Goal: Information Seeking & Learning: Learn about a topic

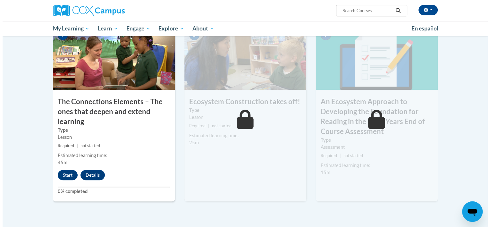
scroll to position [507, 0]
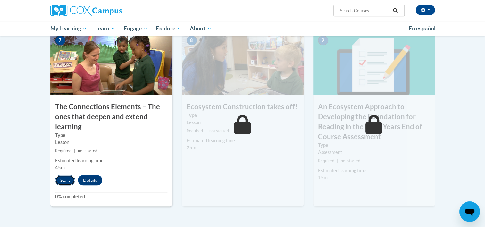
click at [68, 179] on button "Start" at bounding box center [65, 180] width 20 height 10
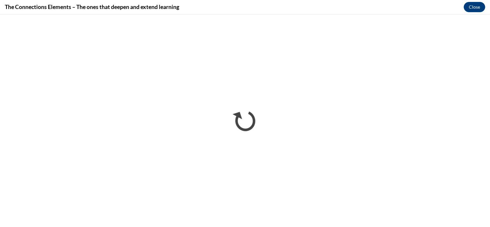
scroll to position [0, 0]
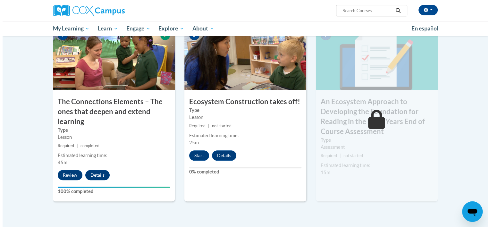
scroll to position [519, 0]
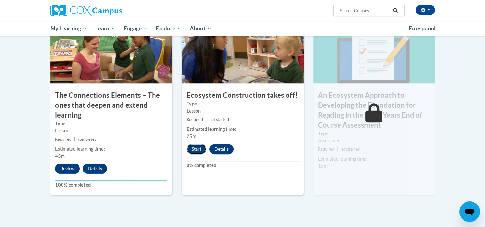
click at [194, 150] on button "Start" at bounding box center [197, 149] width 20 height 10
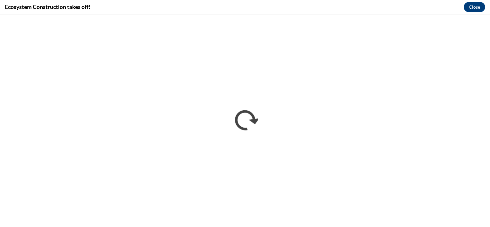
scroll to position [0, 0]
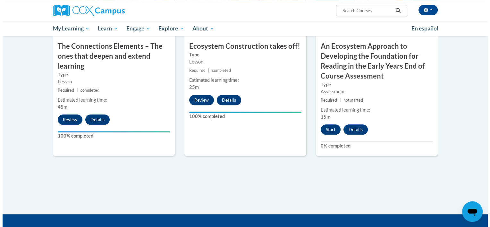
scroll to position [562, 0]
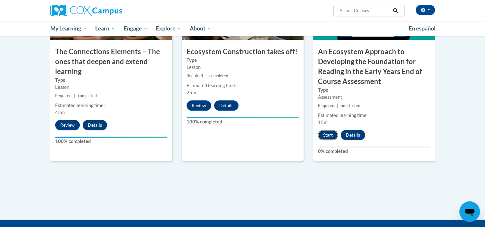
click at [325, 133] on button "Start" at bounding box center [328, 135] width 20 height 10
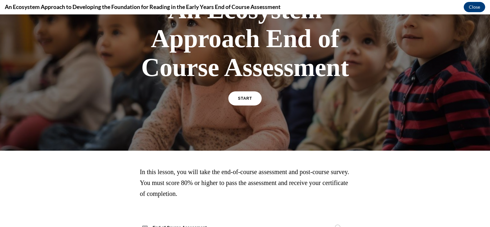
scroll to position [91, 0]
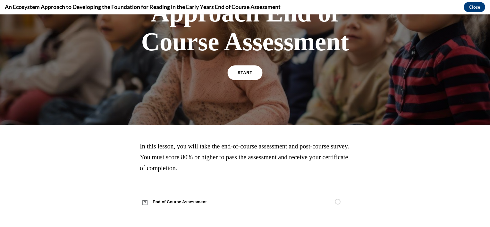
click at [246, 70] on link "START" at bounding box center [244, 72] width 35 height 15
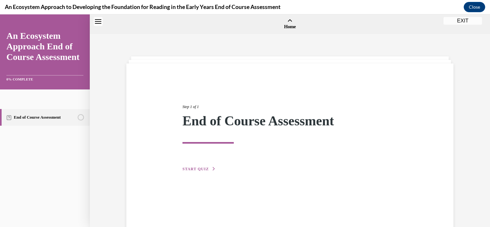
scroll to position [20, 0]
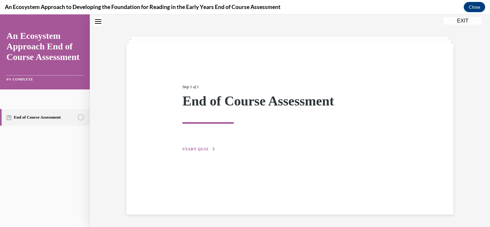
click at [195, 150] on span "START QUIZ" at bounding box center [196, 149] width 26 height 4
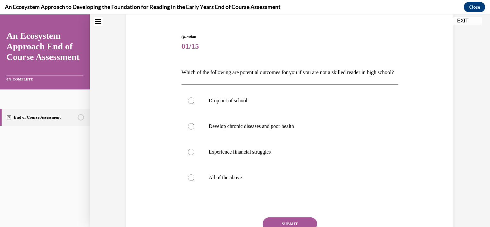
scroll to position [55, 0]
click at [253, 181] on p "All of the above" at bounding box center [296, 177] width 174 height 6
click at [194, 181] on input "All of the above" at bounding box center [191, 177] width 6 height 6
radio input "true"
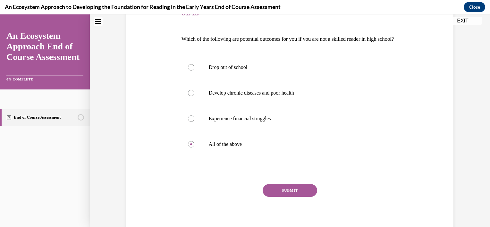
click at [290, 197] on button "SUBMIT" at bounding box center [290, 190] width 55 height 13
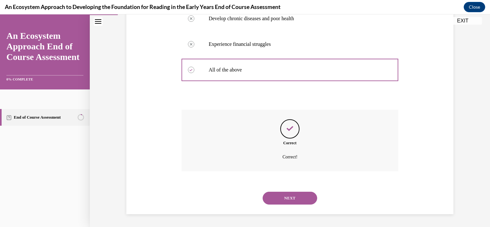
scroll to position [174, 0]
click at [284, 202] on button "NEXT" at bounding box center [290, 198] width 55 height 13
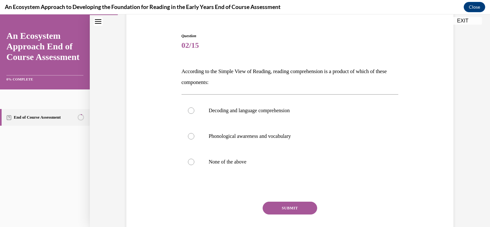
scroll to position [56, 0]
click at [294, 135] on p "Phonological awareness and vocabulary" at bounding box center [296, 136] width 174 height 6
click at [194, 135] on input "Phonological awareness and vocabulary" at bounding box center [191, 136] width 6 height 6
radio input "true"
click at [281, 206] on button "SUBMIT" at bounding box center [290, 207] width 55 height 13
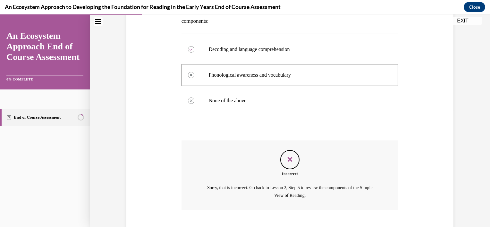
scroll to position [156, 0]
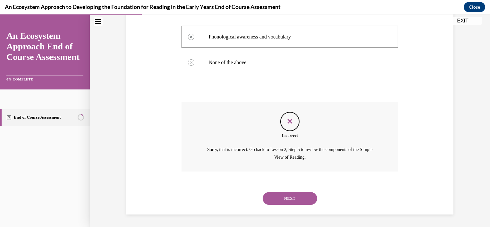
click at [290, 195] on button "NEXT" at bounding box center [290, 198] width 55 height 13
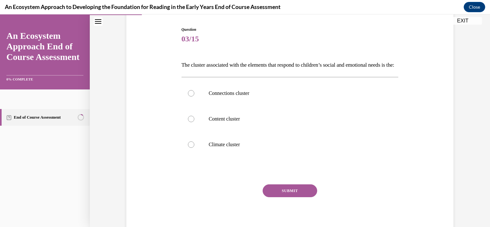
scroll to position [63, 0]
drag, startPoint x: 225, startPoint y: 104, endPoint x: 230, endPoint y: 107, distance: 6.0
click at [225, 96] on p "Connections cluster" at bounding box center [296, 93] width 174 height 6
click at [194, 96] on input "Connections cluster" at bounding box center [191, 93] width 6 height 6
radio input "true"
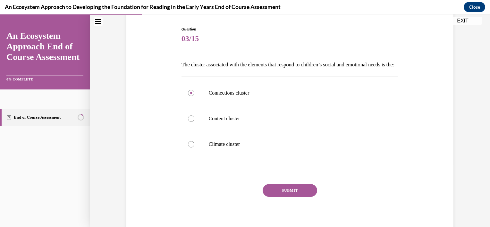
click at [287, 197] on button "SUBMIT" at bounding box center [290, 190] width 55 height 13
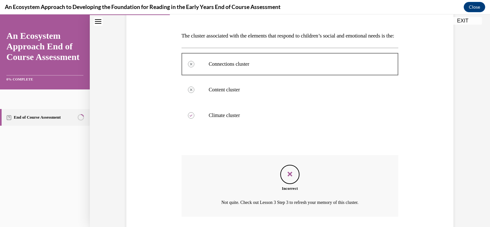
scroll to position [148, 0]
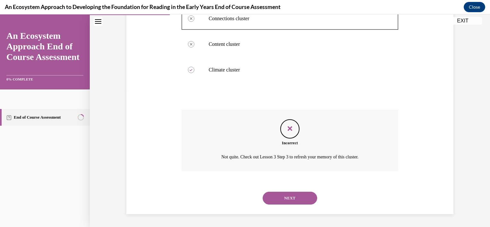
click at [303, 198] on button "NEXT" at bounding box center [290, 198] width 55 height 13
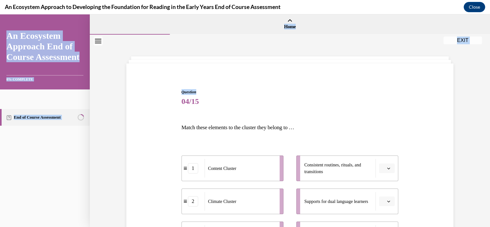
drag, startPoint x: 485, startPoint y: 54, endPoint x: 491, endPoint y: 91, distance: 38.0
click at [485, 91] on html "SKIP TO STEP EXIT An Ecosystem Approach End of Course Assessment 0% COMPLETE En…" at bounding box center [245, 120] width 490 height 213
drag, startPoint x: 490, startPoint y: 91, endPoint x: 482, endPoint y: 89, distance: 7.6
click at [471, 92] on div "Question 04/15 Match these elements to the cluster they belong to … 1 Content C…" at bounding box center [290, 187] width 400 height 305
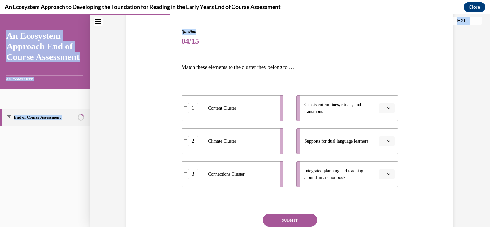
scroll to position [62, 0]
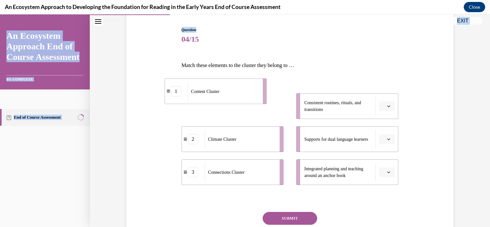
drag, startPoint x: 261, startPoint y: 112, endPoint x: 243, endPoint y: 98, distance: 22.6
click at [240, 94] on div "Content Cluster" at bounding box center [223, 91] width 71 height 19
click at [384, 172] on button "button" at bounding box center [387, 172] width 16 height 10
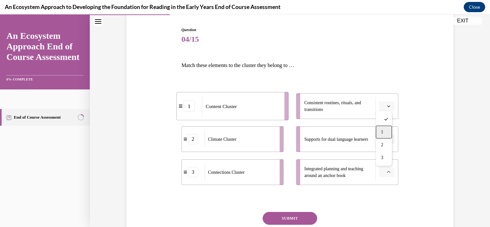
click at [385, 131] on div "1" at bounding box center [384, 132] width 16 height 13
click at [383, 135] on button "button" at bounding box center [387, 139] width 16 height 10
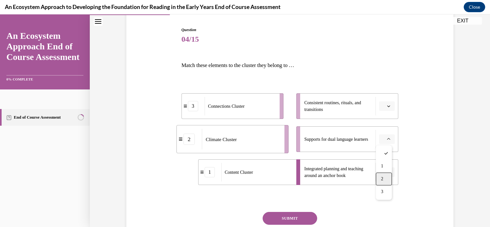
click at [381, 174] on div "2" at bounding box center [384, 179] width 16 height 13
click at [389, 105] on button "button" at bounding box center [387, 106] width 16 height 10
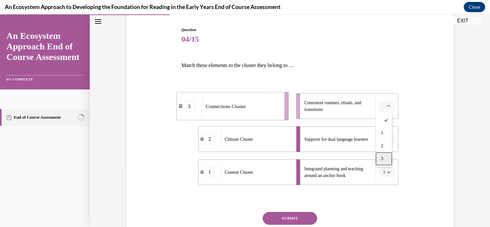
click at [389, 159] on div "3" at bounding box center [384, 158] width 16 height 13
click at [303, 216] on button "SUBMIT" at bounding box center [290, 218] width 55 height 13
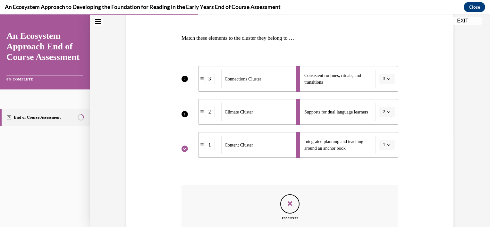
scroll to position [172, 0]
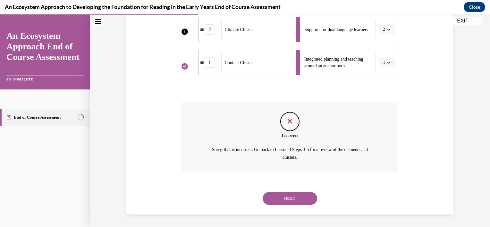
click at [270, 198] on button "NEXT" at bounding box center [290, 198] width 55 height 13
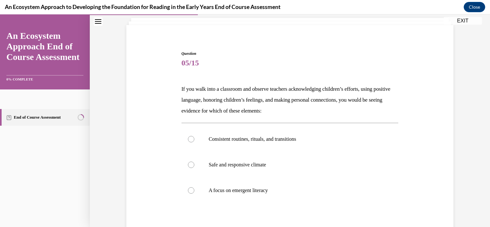
scroll to position [39, 0]
click at [221, 163] on p "Safe and responsive climate" at bounding box center [296, 164] width 174 height 6
click at [194, 163] on input "Safe and responsive climate" at bounding box center [191, 164] width 6 height 6
radio input "true"
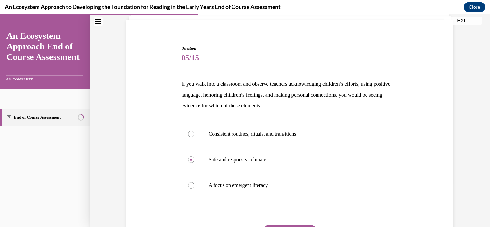
scroll to position [47, 0]
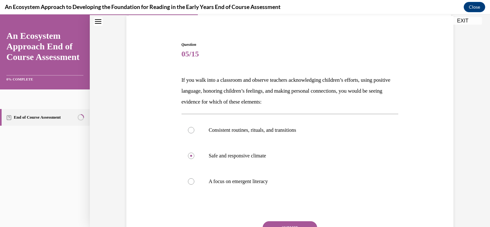
click at [289, 224] on button "SUBMIT" at bounding box center [290, 227] width 55 height 13
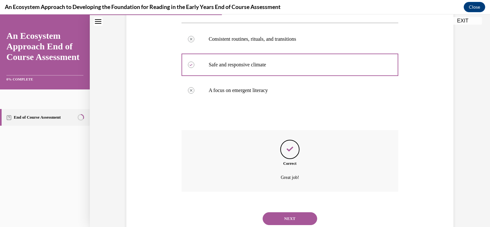
scroll to position [159, 0]
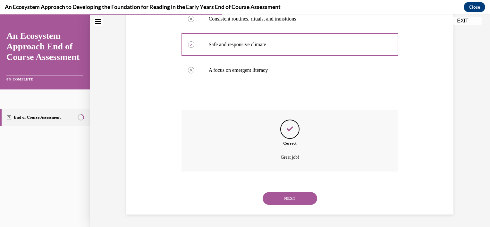
click at [298, 200] on button "NEXT" at bounding box center [290, 198] width 55 height 13
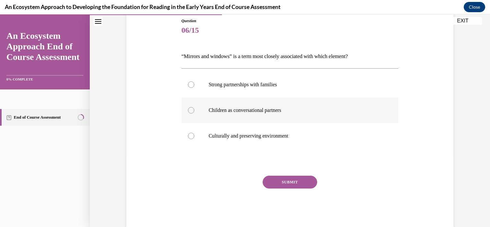
click at [280, 113] on p "Children as conversational partners" at bounding box center [296, 110] width 174 height 6
click at [194, 113] on input "Children as conversational partners" at bounding box center [191, 110] width 6 height 6
radio input "true"
click at [286, 182] on button "SUBMIT" at bounding box center [290, 182] width 55 height 13
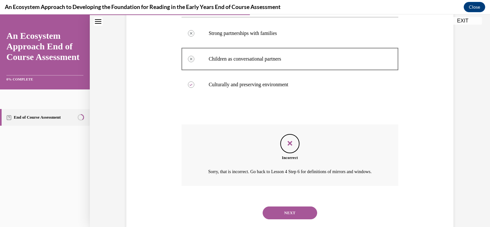
scroll to position [145, 0]
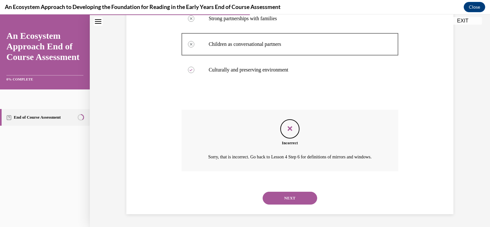
click at [288, 204] on button "NEXT" at bounding box center [290, 198] width 55 height 13
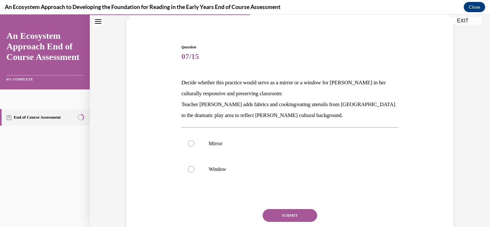
scroll to position [46, 0]
click at [312, 132] on label "Mirror" at bounding box center [290, 143] width 217 height 26
click at [194, 140] on input "Mirror" at bounding box center [191, 143] width 6 height 6
radio input "true"
click at [287, 218] on button "SUBMIT" at bounding box center [290, 214] width 55 height 13
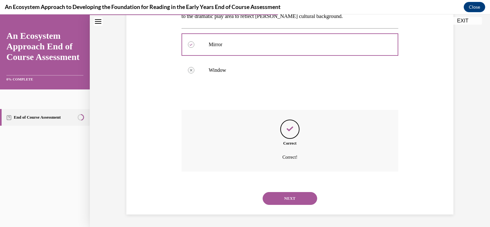
click at [305, 200] on button "NEXT" at bounding box center [290, 198] width 55 height 13
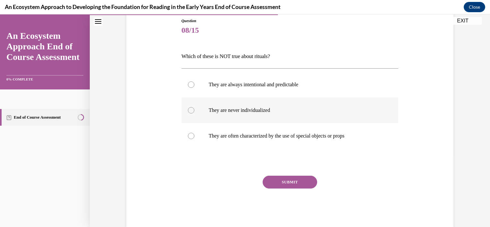
click at [289, 105] on label "They are never individualized" at bounding box center [290, 111] width 217 height 26
click at [194, 107] on input "They are never individualized" at bounding box center [191, 110] width 6 height 6
radio input "true"
click at [304, 183] on button "SUBMIT" at bounding box center [290, 182] width 55 height 13
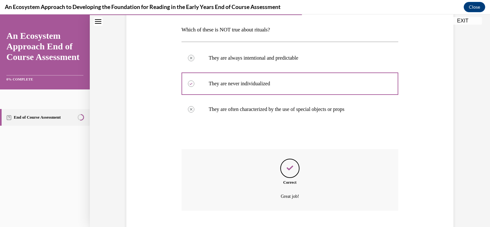
scroll to position [137, 0]
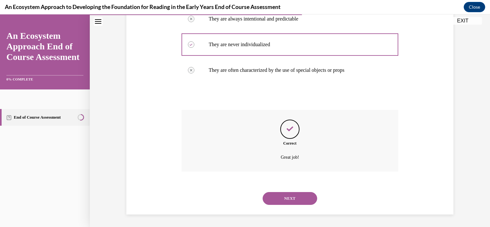
click at [300, 201] on button "NEXT" at bounding box center [290, 198] width 55 height 13
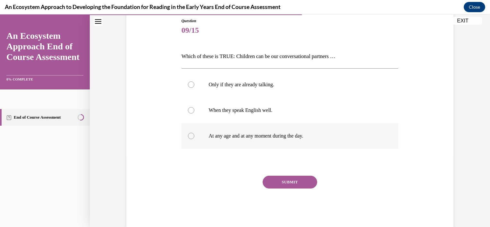
click at [333, 132] on label "At any age and at any moment during the day." at bounding box center [290, 136] width 217 height 26
click at [194, 133] on input "At any age and at any moment during the day." at bounding box center [191, 136] width 6 height 6
radio input "true"
click at [304, 183] on button "SUBMIT" at bounding box center [290, 182] width 55 height 13
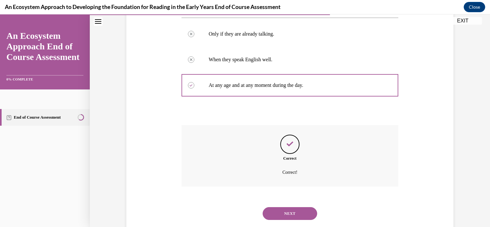
scroll to position [137, 0]
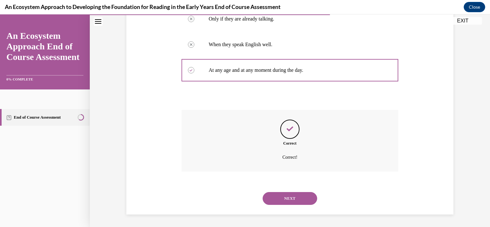
click at [298, 201] on button "NEXT" at bounding box center [290, 198] width 55 height 13
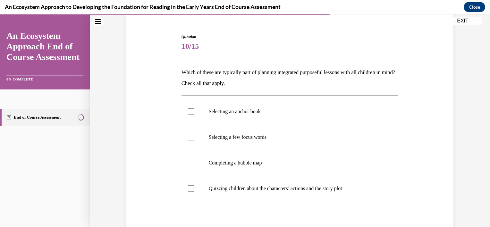
scroll to position [70, 0]
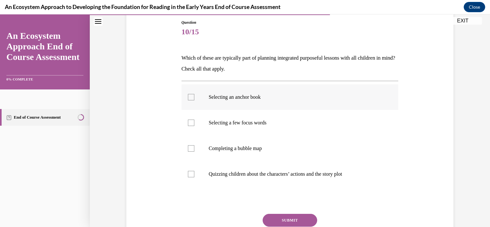
click at [250, 98] on p "Selecting an anchor book" at bounding box center [296, 97] width 174 height 6
click at [194, 98] on input "Selecting an anchor book" at bounding box center [191, 97] width 6 height 6
checkbox input "true"
click at [265, 124] on p "Selecting a few focus words" at bounding box center [296, 123] width 174 height 6
click at [194, 124] on input "Selecting a few focus words" at bounding box center [191, 123] width 6 height 6
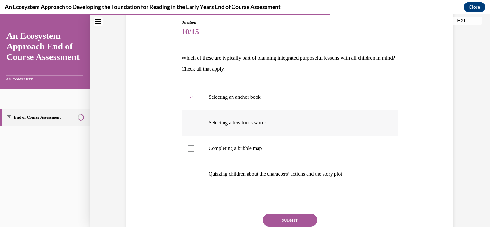
checkbox input "true"
click at [271, 148] on p "Completing a bubble map" at bounding box center [296, 148] width 174 height 6
click at [194, 148] on input "Completing a bubble map" at bounding box center [191, 148] width 6 height 6
checkbox input "true"
click at [268, 169] on label "Quizzing children about the characters’ actions and the story plot" at bounding box center [290, 174] width 217 height 26
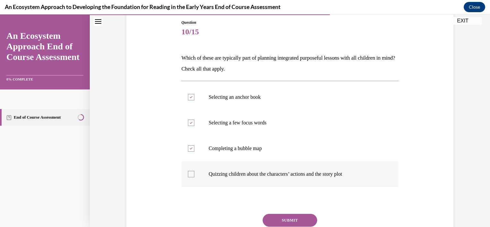
click at [194, 171] on input "Quizzing children about the characters’ actions and the story plot" at bounding box center [191, 174] width 6 height 6
checkbox input "true"
click at [281, 223] on button "SUBMIT" at bounding box center [290, 220] width 55 height 13
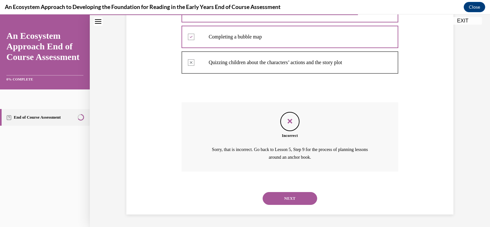
scroll to position [180, 0]
click at [287, 200] on button "NEXT" at bounding box center [290, 199] width 55 height 13
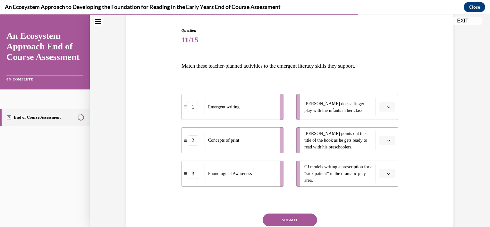
scroll to position [62, 0]
click at [388, 105] on span "button" at bounding box center [389, 107] width 4 height 4
click at [387, 131] on div "1" at bounding box center [384, 133] width 16 height 13
click at [387, 139] on icon "button" at bounding box center [388, 140] width 3 height 3
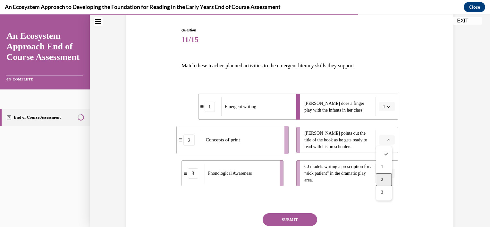
click at [386, 179] on div "2" at bounding box center [384, 180] width 16 height 13
click at [387, 175] on span "button" at bounding box center [389, 173] width 4 height 4
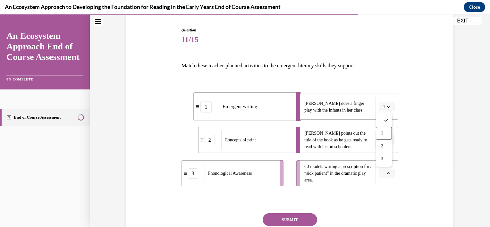
click at [380, 133] on div "1" at bounding box center [384, 133] width 16 height 13
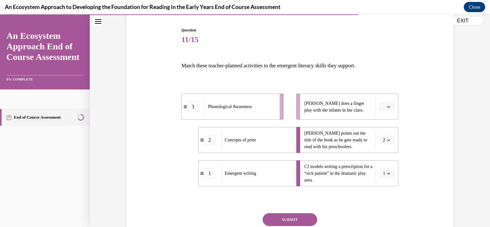
click at [387, 103] on button "button" at bounding box center [387, 107] width 16 height 10
click at [385, 156] on div "3" at bounding box center [384, 159] width 16 height 13
click at [417, 145] on div "Question 11/15 Match these teacher-planned activities to the emergent literacy …" at bounding box center [290, 137] width 330 height 258
click at [288, 219] on button "SUBMIT" at bounding box center [290, 219] width 55 height 13
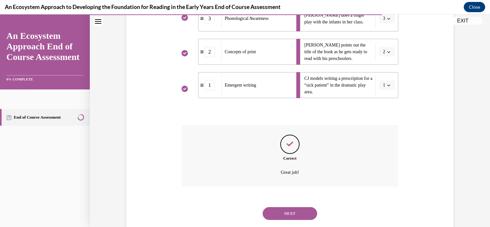
scroll to position [166, 0]
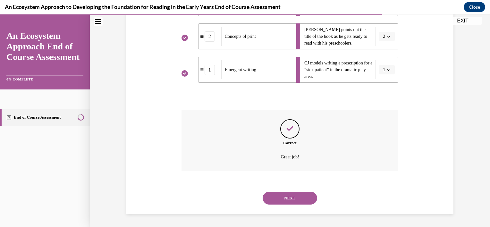
click at [293, 195] on button "NEXT" at bounding box center [290, 198] width 55 height 13
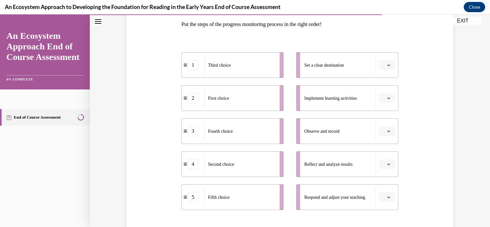
scroll to position [107, 0]
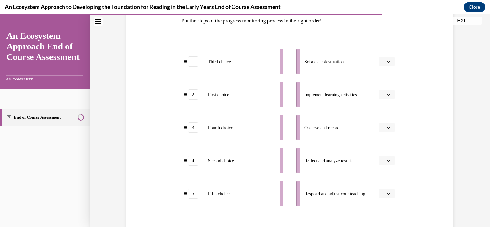
click at [383, 129] on span "Please select an option" at bounding box center [384, 127] width 2 height 6
click at [383, 169] on span "2" at bounding box center [382, 167] width 2 height 5
click at [384, 90] on button "button" at bounding box center [387, 95] width 16 height 10
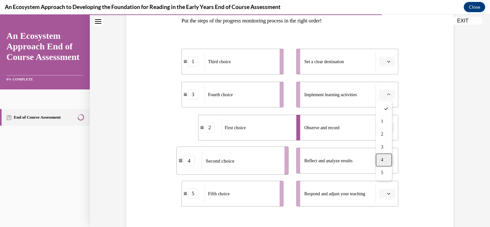
click at [384, 159] on div "4" at bounding box center [384, 160] width 16 height 13
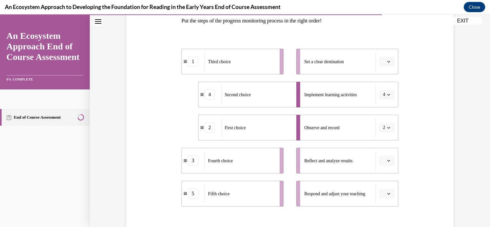
click at [391, 62] on button "button" at bounding box center [387, 62] width 16 height 10
click at [383, 126] on span "4" at bounding box center [382, 126] width 2 height 5
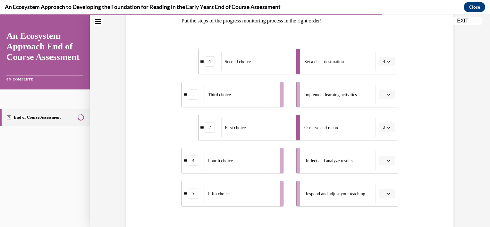
click at [387, 94] on icon "button" at bounding box center [388, 94] width 3 height 3
click at [385, 121] on div "1" at bounding box center [384, 121] width 16 height 13
click at [388, 158] on button "button" at bounding box center [387, 161] width 16 height 10
click at [381, 116] on div "1 2 3 4 5" at bounding box center [384, 114] width 16 height 80
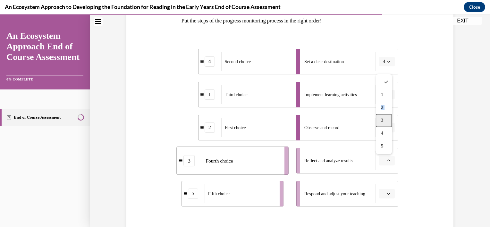
drag, startPoint x: 381, startPoint y: 116, endPoint x: 381, endPoint y: 121, distance: 5.2
click at [381, 121] on span "3" at bounding box center [382, 120] width 2 height 5
click at [383, 191] on button "button" at bounding box center [387, 194] width 16 height 10
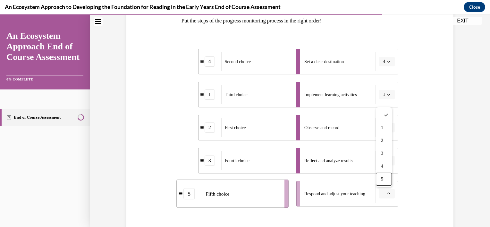
drag, startPoint x: 385, startPoint y: 182, endPoint x: 390, endPoint y: 183, distance: 5.1
click at [385, 183] on div "5" at bounding box center [384, 179] width 16 height 13
click at [409, 186] on div "Question 12/15 Put the steps of the progress monitoring process in the right or…" at bounding box center [290, 124] width 330 height 323
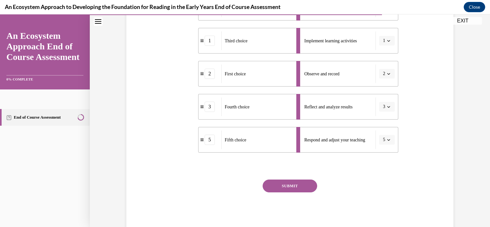
click at [285, 182] on button "SUBMIT" at bounding box center [290, 186] width 55 height 13
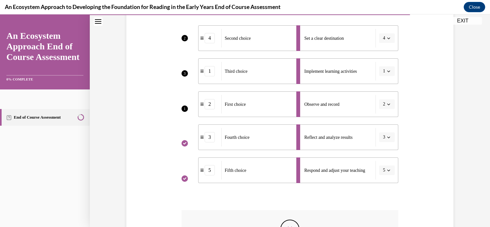
scroll to position [131, 0]
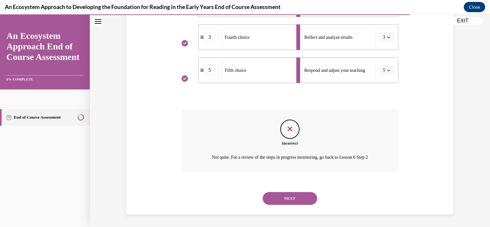
drag, startPoint x: 281, startPoint y: 197, endPoint x: 277, endPoint y: 196, distance: 4.1
click at [281, 197] on button "NEXT" at bounding box center [290, 198] width 55 height 13
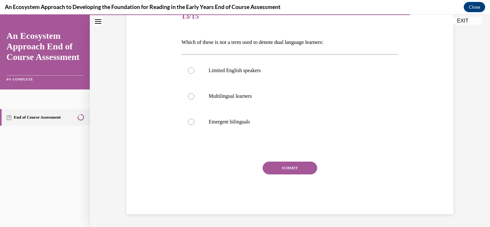
scroll to position [71, 0]
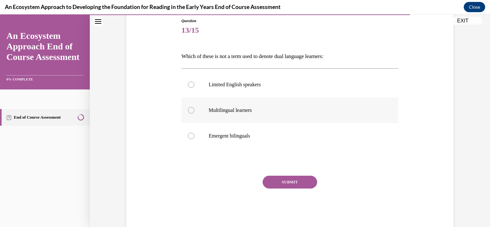
click at [283, 109] on p "Multilingual learners" at bounding box center [296, 110] width 174 height 6
click at [194, 109] on input "Multilingual learners" at bounding box center [191, 110] width 6 height 6
radio input "true"
click at [289, 176] on button "SUBMIT" at bounding box center [290, 182] width 55 height 13
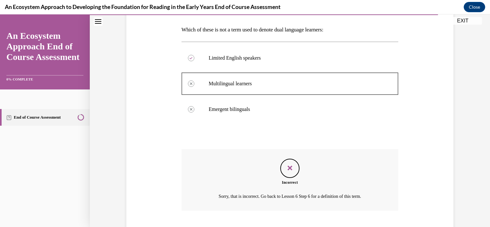
scroll to position [137, 0]
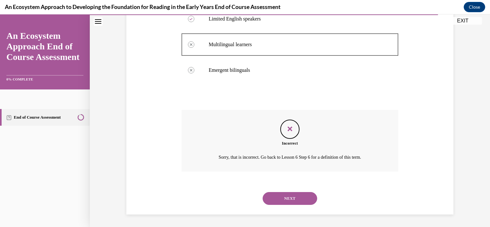
click at [312, 199] on div "NEXT" at bounding box center [290, 199] width 217 height 26
click at [312, 199] on button "NEXT" at bounding box center [290, 198] width 55 height 13
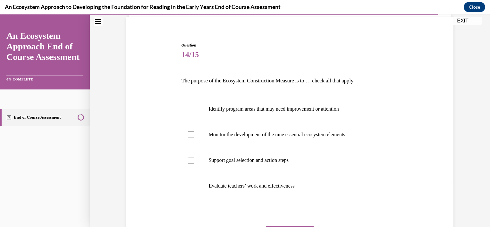
scroll to position [48, 0]
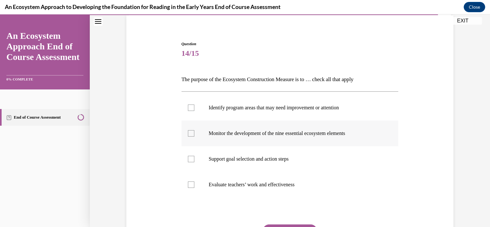
click at [271, 134] on p "Monitor the development of the nine essential ecosystem elements" at bounding box center [296, 133] width 174 height 6
click at [194, 134] on input "Monitor the development of the nine essential ecosystem elements" at bounding box center [191, 133] width 6 height 6
checkbox input "true"
click at [285, 225] on button "SUBMIT" at bounding box center [290, 231] width 55 height 13
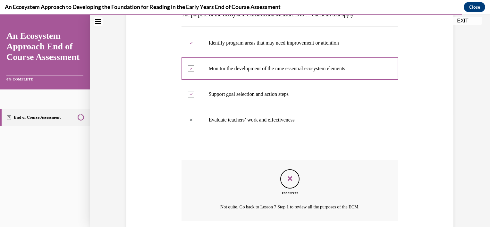
scroll to position [163, 0]
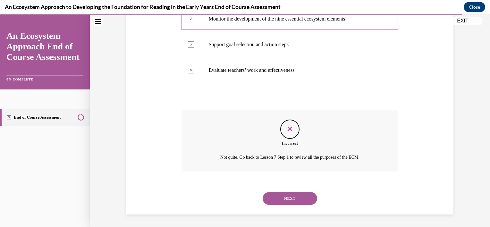
click at [295, 197] on button "NEXT" at bounding box center [290, 198] width 55 height 13
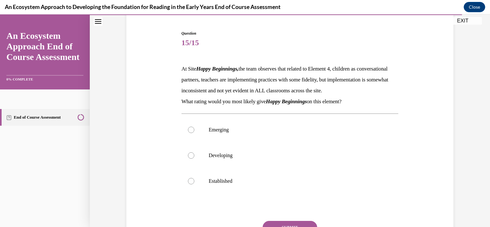
scroll to position [60, 0]
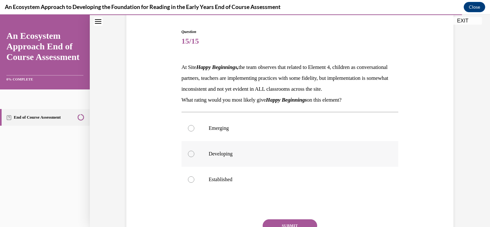
click at [236, 157] on p "Developing" at bounding box center [296, 154] width 174 height 6
click at [194, 157] on input "Developing" at bounding box center [191, 154] width 6 height 6
radio input "true"
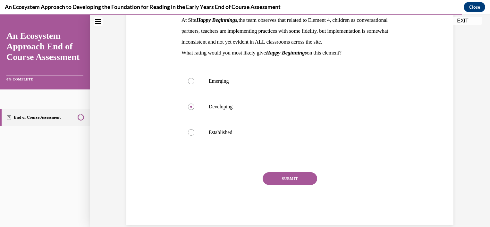
click at [287, 185] on button "SUBMIT" at bounding box center [290, 178] width 55 height 13
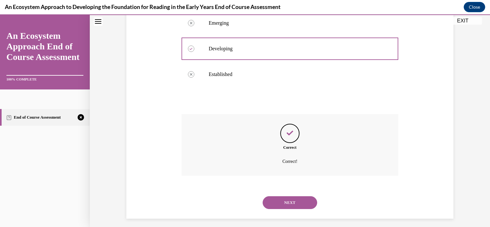
scroll to position [181, 0]
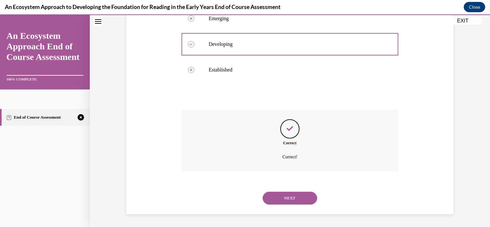
click at [290, 203] on button "NEXT" at bounding box center [290, 198] width 55 height 13
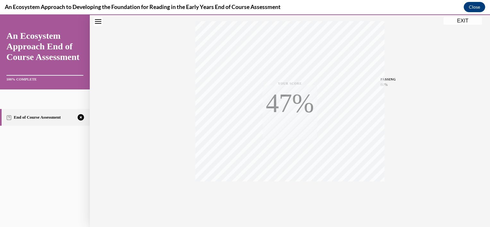
scroll to position [116, 0]
click at [283, 191] on icon "button" at bounding box center [290, 188] width 23 height 7
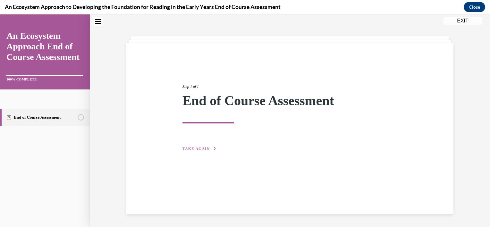
click at [195, 145] on div "Step 1 of 1 End of Course Assessment TAKE AGAIN" at bounding box center [290, 110] width 225 height 83
click at [198, 152] on div "Step 1 of 1 End of Course Assessment TAKE AGAIN" at bounding box center [290, 110] width 225 height 83
click at [198, 151] on button "TAKE AGAIN" at bounding box center [200, 149] width 34 height 6
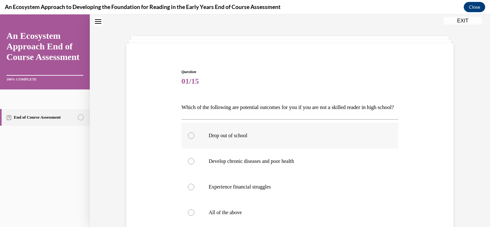
click at [198, 149] on label "Drop out of school" at bounding box center [290, 136] width 217 height 26
click at [194, 139] on input "Drop out of school" at bounding box center [191, 135] width 6 height 6
radio input "true"
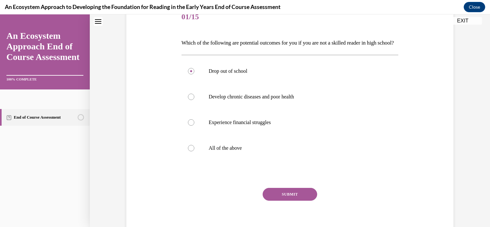
scroll to position [108, 0]
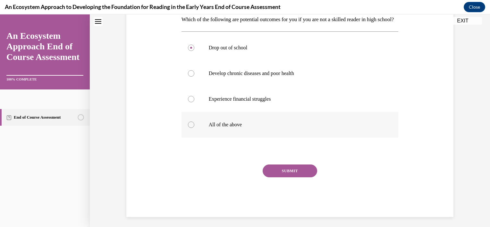
click at [232, 128] on p "All of the above" at bounding box center [296, 125] width 174 height 6
click at [194, 128] on input "All of the above" at bounding box center [191, 125] width 6 height 6
radio input "true"
click at [269, 177] on button "SUBMIT" at bounding box center [290, 171] width 55 height 13
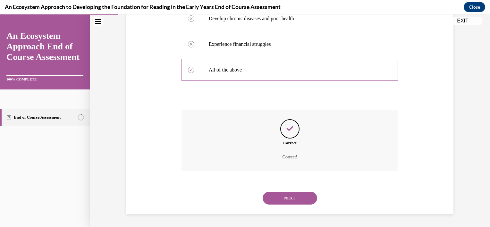
scroll to position [174, 0]
click at [287, 195] on button "NEXT" at bounding box center [290, 198] width 55 height 13
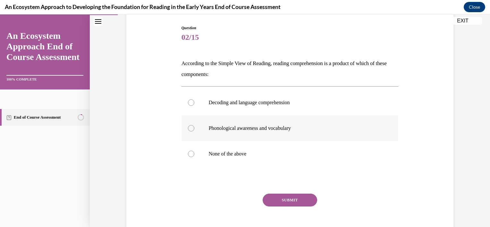
scroll to position [64, 0]
click at [291, 98] on label "Decoding and language comprehension" at bounding box center [290, 102] width 217 height 26
click at [194, 99] on input "Decoding and language comprehension" at bounding box center [191, 102] width 6 height 6
radio input "true"
click at [286, 201] on button "SUBMIT" at bounding box center [290, 199] width 55 height 13
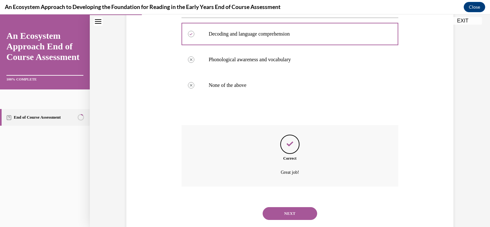
scroll to position [148, 0]
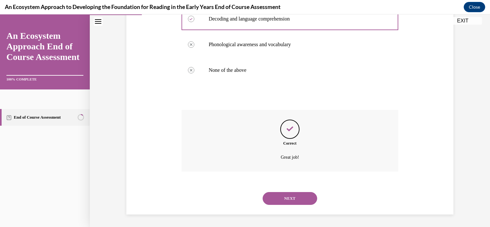
click at [293, 200] on button "NEXT" at bounding box center [290, 198] width 55 height 13
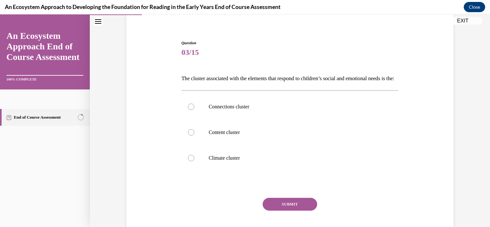
scroll to position [51, 0]
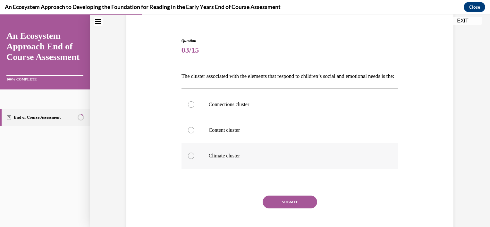
drag, startPoint x: 339, startPoint y: 157, endPoint x: 327, endPoint y: 168, distance: 16.6
click at [338, 157] on label "Climate cluster" at bounding box center [290, 156] width 217 height 26
click at [194, 157] on input "Climate cluster" at bounding box center [191, 156] width 6 height 6
radio input "true"
click at [299, 208] on button "SUBMIT" at bounding box center [290, 202] width 55 height 13
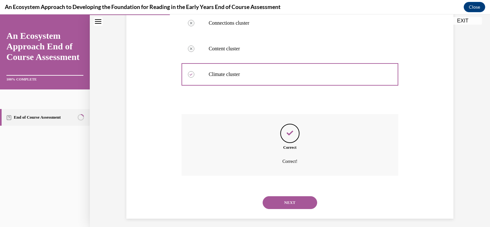
scroll to position [148, 0]
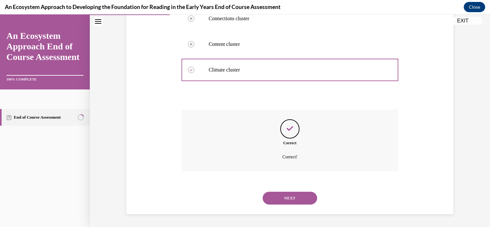
click at [299, 196] on button "NEXT" at bounding box center [290, 198] width 55 height 13
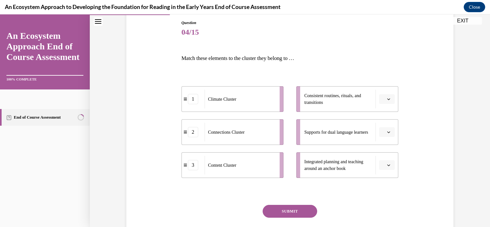
scroll to position [71, 0]
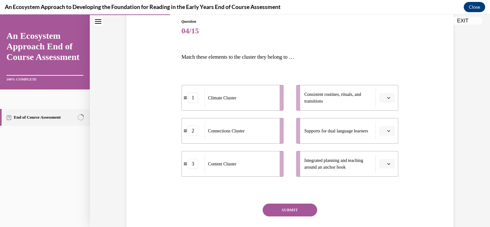
click at [387, 164] on icon "button" at bounding box center [388, 163] width 3 height 3
click at [383, 191] on span "1" at bounding box center [382, 191] width 2 height 5
click at [388, 98] on span "button" at bounding box center [389, 98] width 4 height 4
click at [387, 122] on div "1" at bounding box center [384, 125] width 16 height 13
click at [383, 162] on span "Please select an option" at bounding box center [384, 164] width 2 height 6
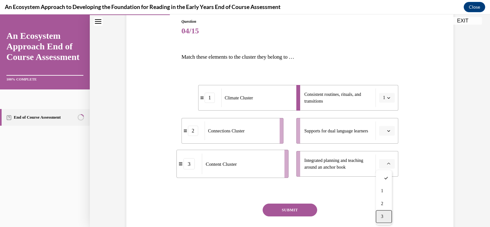
click at [384, 218] on div "3" at bounding box center [384, 216] width 16 height 13
click at [388, 132] on icon "button" at bounding box center [388, 130] width 3 height 3
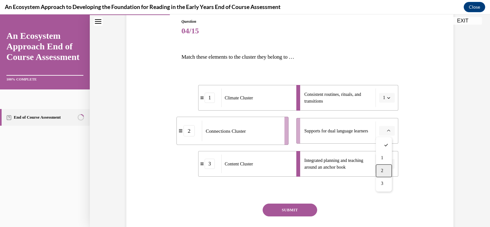
click at [381, 168] on span "2" at bounding box center [382, 170] width 2 height 5
click at [415, 167] on div "Question 04/15 Match these elements to the cluster they belong to … 1 Climate C…" at bounding box center [290, 127] width 330 height 257
click at [296, 210] on button "SUBMIT" at bounding box center [290, 210] width 55 height 13
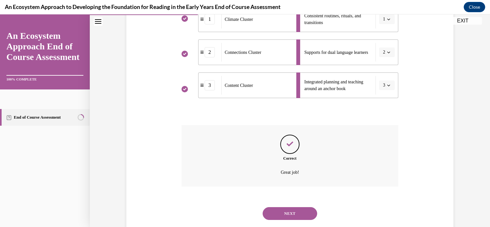
scroll to position [164, 0]
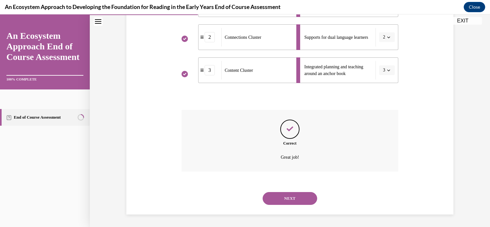
click at [293, 198] on button "NEXT" at bounding box center [290, 198] width 55 height 13
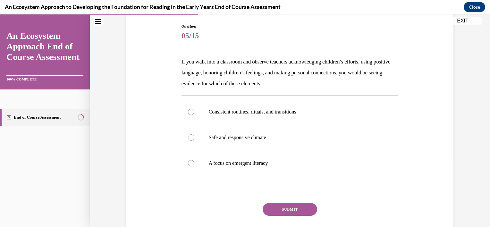
scroll to position [72, 0]
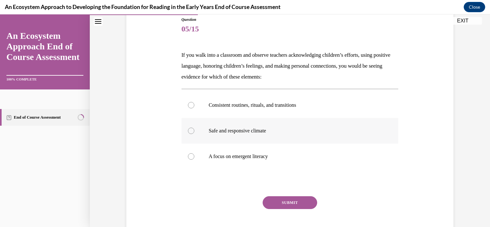
click at [207, 129] on label "Safe and responsive climate" at bounding box center [290, 131] width 217 height 26
click at [194, 129] on input "Safe and responsive climate" at bounding box center [191, 131] width 6 height 6
radio input "true"
click at [264, 201] on button "SUBMIT" at bounding box center [290, 202] width 55 height 13
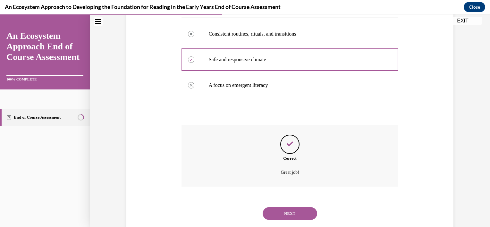
scroll to position [159, 0]
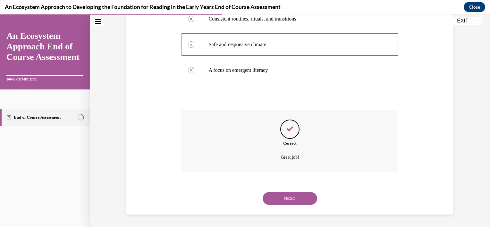
click at [277, 199] on button "NEXT" at bounding box center [290, 198] width 55 height 13
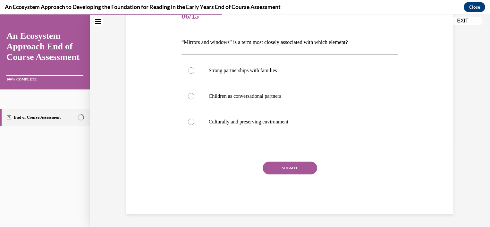
scroll to position [71, 0]
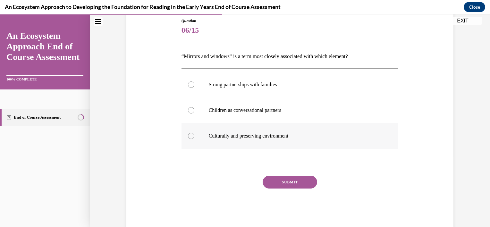
click at [268, 133] on p "Culturally and preserving environment" at bounding box center [296, 136] width 174 height 6
click at [194, 133] on input "Culturally and preserving environment" at bounding box center [191, 136] width 6 height 6
radio input "true"
click at [278, 181] on button "SUBMIT" at bounding box center [290, 182] width 55 height 13
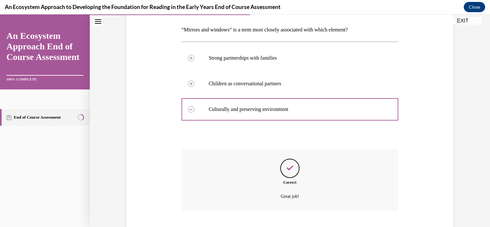
scroll to position [137, 0]
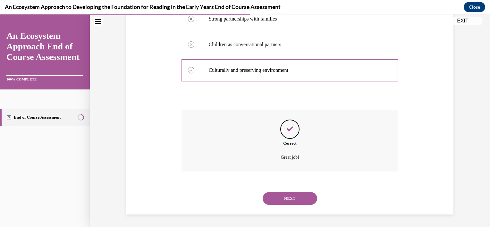
click at [282, 196] on button "NEXT" at bounding box center [290, 198] width 55 height 13
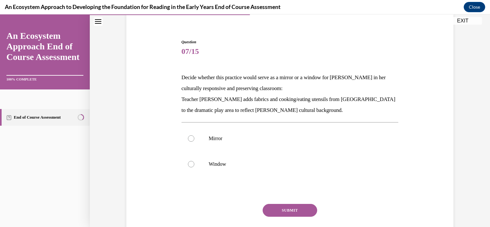
scroll to position [53, 0]
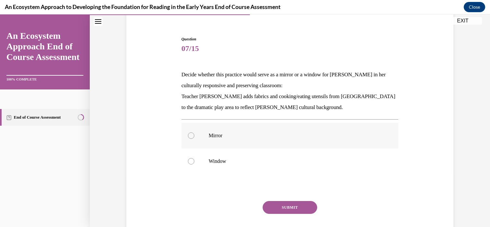
click at [218, 137] on p "Mirror" at bounding box center [296, 135] width 174 height 6
click at [194, 137] on input "Mirror" at bounding box center [191, 135] width 6 height 6
radio input "true"
click at [279, 207] on button "SUBMIT" at bounding box center [290, 207] width 55 height 13
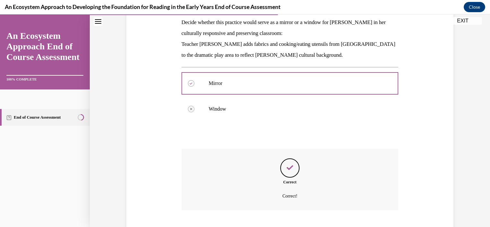
scroll to position [144, 0]
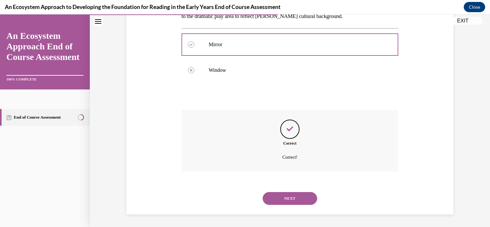
click at [286, 201] on button "NEXT" at bounding box center [290, 198] width 55 height 13
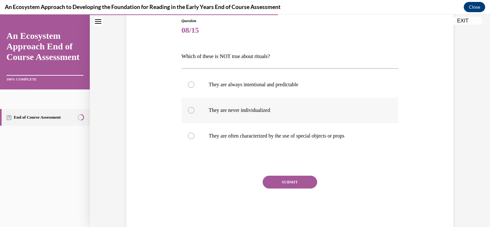
click at [258, 114] on label "They are never individualized" at bounding box center [290, 111] width 217 height 26
click at [194, 114] on input "They are never individualized" at bounding box center [191, 110] width 6 height 6
radio input "true"
click at [292, 178] on button "SUBMIT" at bounding box center [290, 182] width 55 height 13
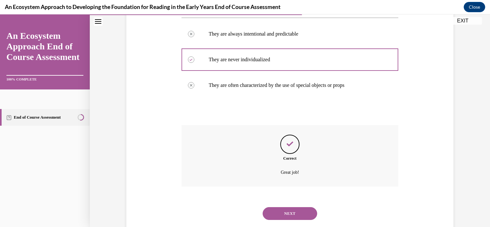
scroll to position [137, 0]
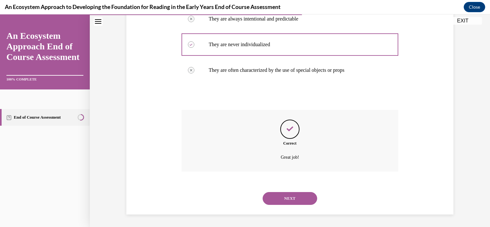
click at [291, 200] on button "NEXT" at bounding box center [290, 198] width 55 height 13
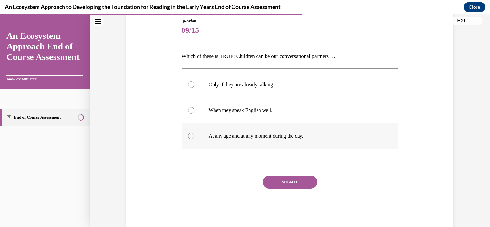
click at [286, 131] on label "At any age and at any moment during the day." at bounding box center [290, 136] width 217 height 26
click at [194, 133] on input "At any age and at any moment during the day." at bounding box center [191, 136] width 6 height 6
radio input "true"
click at [295, 184] on button "SUBMIT" at bounding box center [290, 182] width 55 height 13
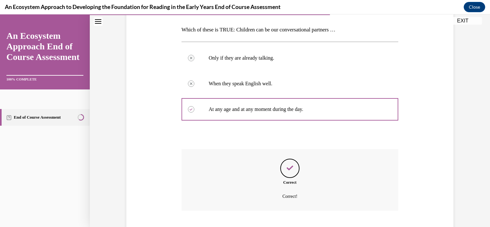
scroll to position [137, 0]
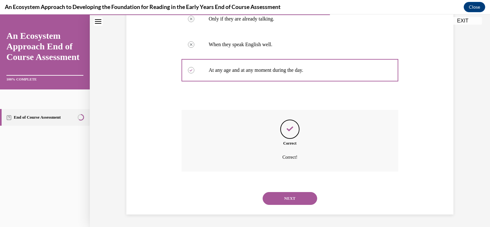
click at [286, 197] on button "NEXT" at bounding box center [290, 198] width 55 height 13
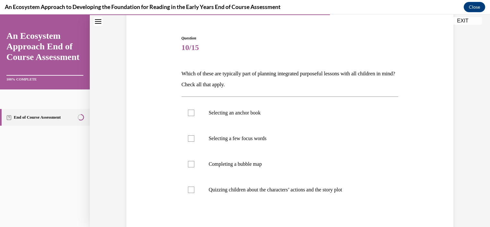
scroll to position [64, 0]
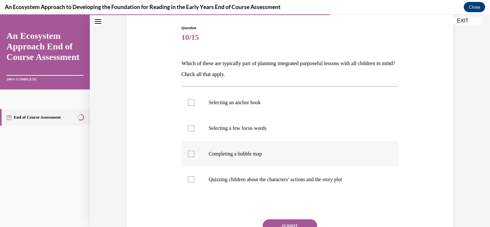
click at [200, 152] on label "Completing a bubble map" at bounding box center [290, 154] width 217 height 26
click at [194, 152] on input "Completing a bubble map" at bounding box center [191, 154] width 6 height 6
checkbox input "true"
click at [217, 126] on p "Selecting a few focus words" at bounding box center [296, 128] width 174 height 6
click at [194, 126] on input "Selecting a few focus words" at bounding box center [191, 128] width 6 height 6
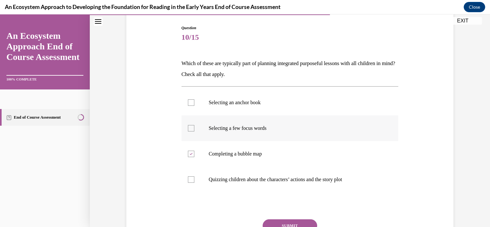
checkbox input "true"
click at [222, 100] on p "Selecting an anchor book" at bounding box center [296, 102] width 174 height 6
click at [194, 100] on input "Selecting an anchor book" at bounding box center [191, 102] width 6 height 6
checkbox input "true"
click at [271, 221] on button "SUBMIT" at bounding box center [290, 225] width 55 height 13
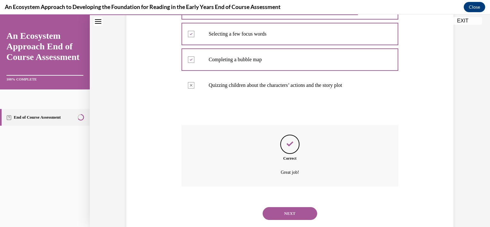
scroll to position [174, 0]
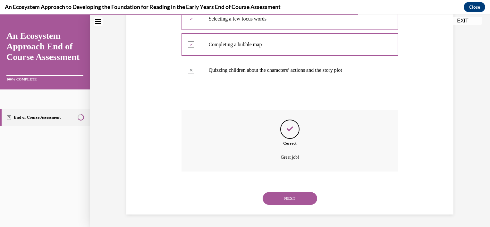
click at [288, 192] on button "NEXT" at bounding box center [290, 198] width 55 height 13
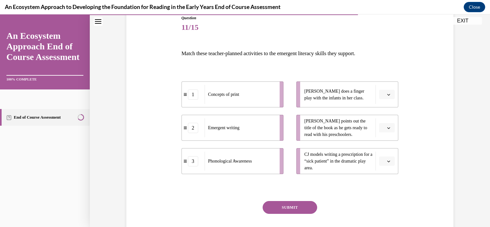
scroll to position [75, 0]
drag, startPoint x: 271, startPoint y: 165, endPoint x: 287, endPoint y: 153, distance: 20.0
click at [271, 163] on div "Phonological Awareness" at bounding box center [241, 158] width 71 height 19
click at [387, 97] on button "button" at bounding box center [387, 94] width 16 height 10
click at [385, 143] on div "3" at bounding box center [384, 146] width 16 height 13
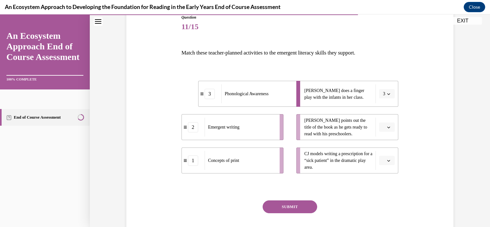
click at [387, 127] on icon "button" at bounding box center [388, 127] width 3 height 3
click at [386, 150] on div "1" at bounding box center [384, 154] width 16 height 13
click at [387, 161] on icon "button" at bounding box center [388, 160] width 3 height 3
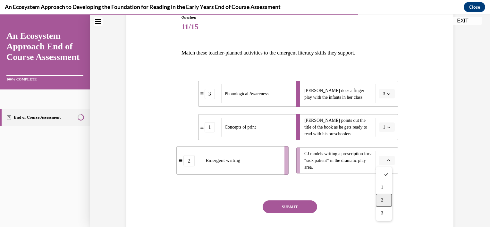
click at [390, 200] on div "2" at bounding box center [384, 200] width 16 height 13
click at [298, 207] on button "SUBMIT" at bounding box center [290, 206] width 55 height 13
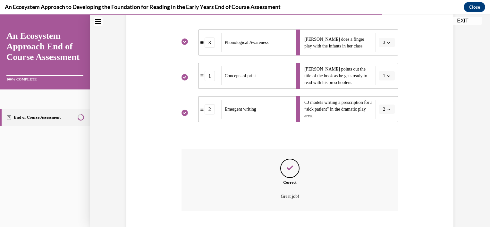
scroll to position [166, 0]
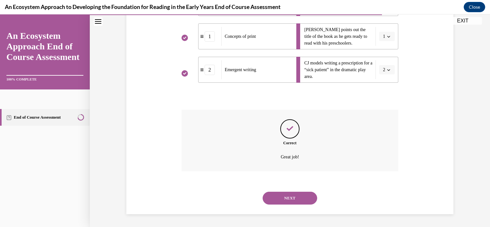
click at [296, 199] on button "NEXT" at bounding box center [290, 198] width 55 height 13
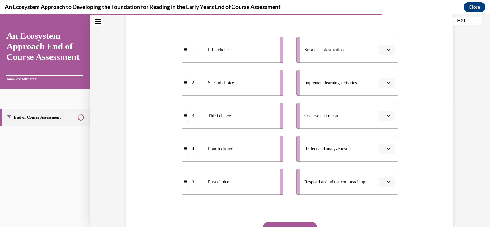
scroll to position [127, 0]
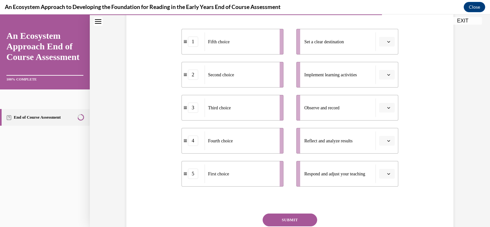
click at [383, 142] on button "button" at bounding box center [387, 141] width 16 height 10
click at [383, 115] on span "4" at bounding box center [382, 113] width 2 height 5
click at [388, 172] on span "button" at bounding box center [389, 174] width 4 height 4
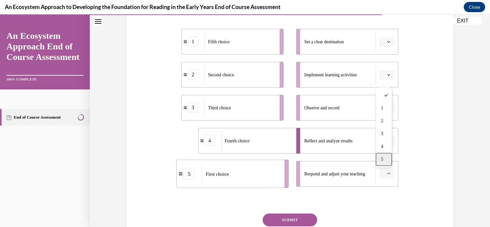
click at [381, 162] on span "5" at bounding box center [382, 159] width 2 height 5
click at [435, 164] on div "Question 12/15 Put the steps of the progress monitoring process in the right or…" at bounding box center [290, 104] width 330 height 323
click at [383, 176] on button "5" at bounding box center [387, 174] width 16 height 10
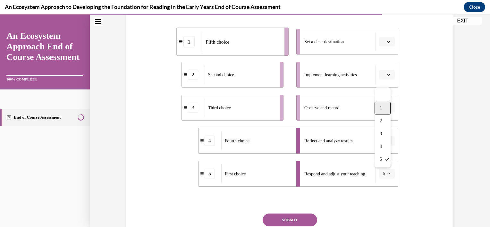
click at [386, 112] on div "1" at bounding box center [383, 108] width 16 height 13
click at [389, 38] on button "button" at bounding box center [387, 42] width 16 height 10
click at [385, 124] on div "5" at bounding box center [384, 120] width 16 height 13
click at [391, 106] on button "button" at bounding box center [387, 108] width 16 height 10
click at [386, 78] on button "button" at bounding box center [387, 75] width 16 height 10
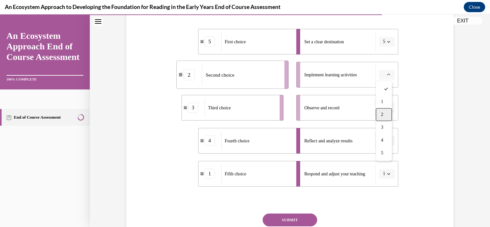
click at [385, 112] on div "2" at bounding box center [384, 114] width 16 height 13
click at [385, 112] on button "button" at bounding box center [387, 108] width 16 height 10
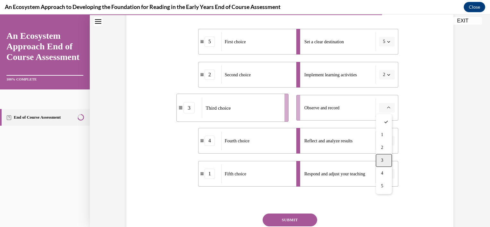
click at [381, 162] on span "3" at bounding box center [382, 160] width 2 height 5
click at [355, 205] on div "Question 12/15 Put the steps of the progress monitoring process in the right or…" at bounding box center [290, 114] width 217 height 304
click at [283, 220] on button "SUBMIT" at bounding box center [290, 220] width 55 height 13
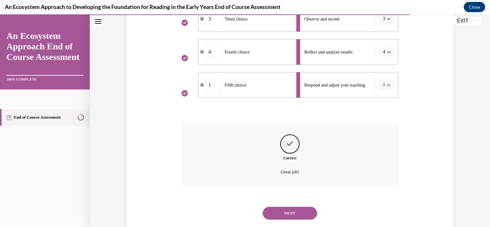
scroll to position [230, 0]
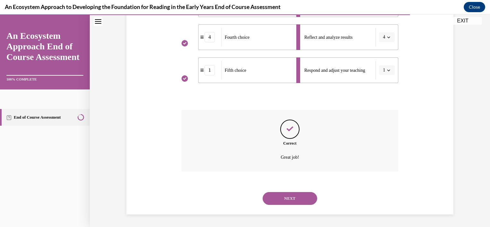
click at [289, 201] on button "NEXT" at bounding box center [290, 198] width 55 height 13
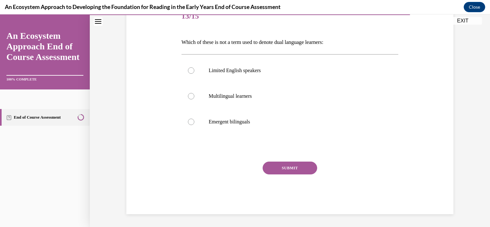
scroll to position [71, 0]
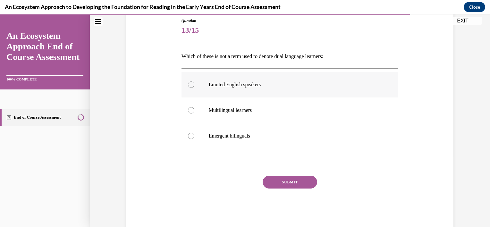
click at [211, 83] on p "Limited English speakers" at bounding box center [296, 84] width 174 height 6
click at [194, 83] on input "Limited English speakers" at bounding box center [191, 84] width 6 height 6
radio input "true"
click at [263, 178] on button "SUBMIT" at bounding box center [290, 182] width 55 height 13
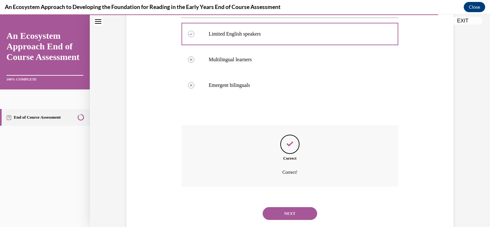
scroll to position [137, 0]
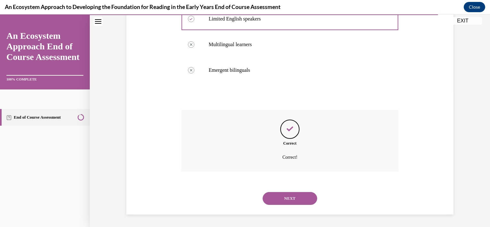
click at [294, 196] on button "NEXT" at bounding box center [290, 198] width 55 height 13
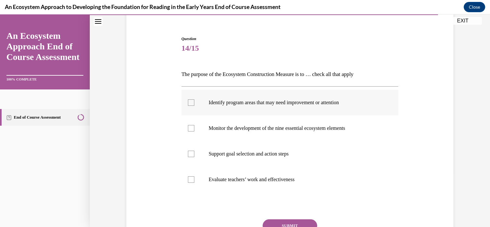
scroll to position [54, 0]
click at [251, 150] on label "Support goal selection and action steps" at bounding box center [290, 154] width 217 height 26
click at [194, 150] on input "Support goal selection and action steps" at bounding box center [191, 153] width 6 height 6
checkbox input "true"
drag, startPoint x: 246, startPoint y: 125, endPoint x: 244, endPoint y: 114, distance: 11.9
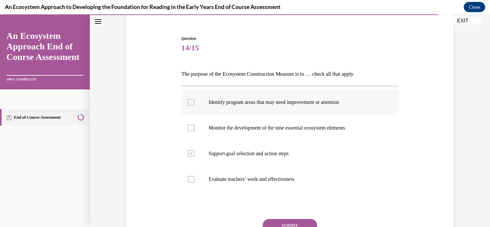
click at [246, 125] on p "Monitor the development of the nine essential ecosystem elements" at bounding box center [296, 128] width 174 height 6
click at [194, 125] on input "Monitor the development of the nine essential ecosystem elements" at bounding box center [191, 128] width 6 height 6
checkbox input "true"
click at [244, 109] on label "Identify program areas that may need improvement or attention" at bounding box center [290, 102] width 217 height 26
click at [194, 106] on input "Identify program areas that may need improvement or attention" at bounding box center [191, 102] width 6 height 6
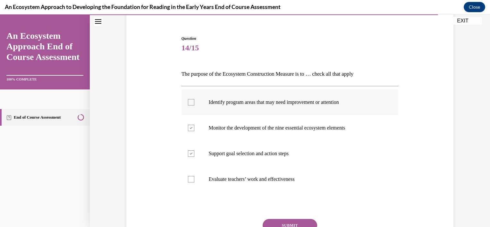
checkbox input "true"
click at [290, 221] on button "SUBMIT" at bounding box center [290, 225] width 55 height 13
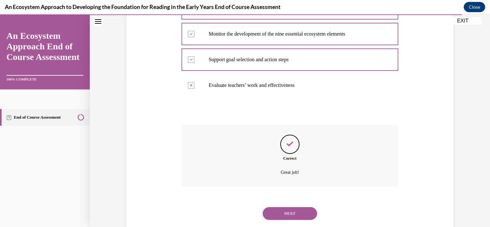
scroll to position [163, 0]
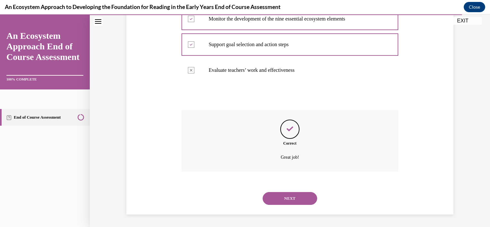
click at [284, 203] on button "NEXT" at bounding box center [290, 198] width 55 height 13
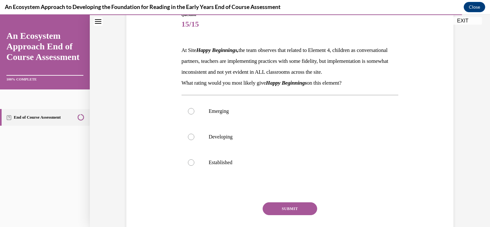
scroll to position [78, 0]
click at [304, 140] on p "Developing" at bounding box center [296, 136] width 174 height 6
click at [194, 140] on input "Developing" at bounding box center [191, 136] width 6 height 6
radio input "true"
click at [291, 214] on button "SUBMIT" at bounding box center [290, 208] width 55 height 13
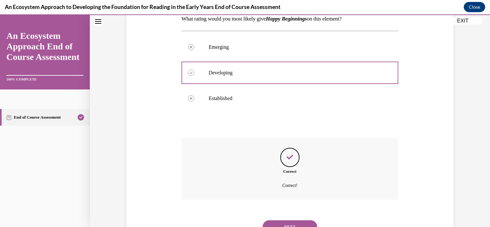
scroll to position [181, 0]
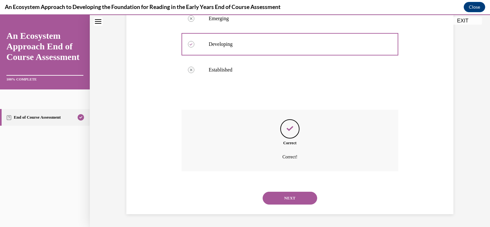
click at [289, 203] on button "NEXT" at bounding box center [290, 198] width 55 height 13
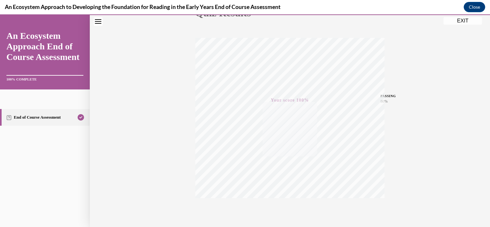
scroll to position [116, 0]
click at [464, 21] on button "EXIT" at bounding box center [463, 21] width 38 height 8
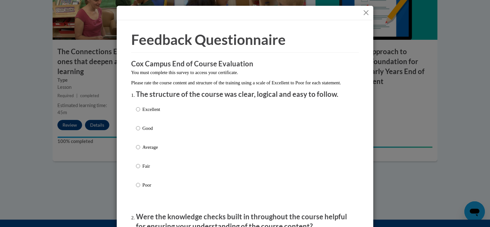
click at [157, 113] on p "Excellent" at bounding box center [151, 109] width 18 height 7
click at [140, 113] on input "Excellent" at bounding box center [138, 109] width 4 height 7
radio input "true"
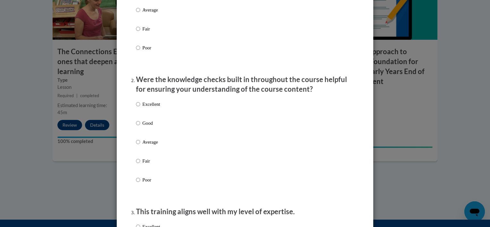
scroll to position [139, 0]
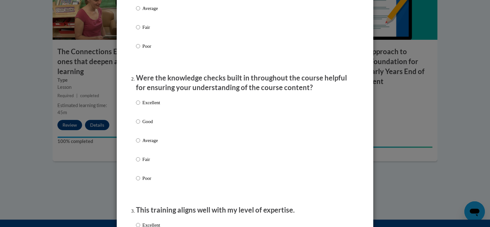
click at [172, 107] on div "Excellent Good Average Fair Poor" at bounding box center [245, 148] width 218 height 105
click at [172, 110] on div "Excellent Good Average Fair Poor" at bounding box center [245, 148] width 218 height 105
click at [142, 112] on label "Excellent" at bounding box center [148, 107] width 24 height 17
click at [144, 106] on p "Excellent" at bounding box center [151, 102] width 18 height 7
click at [140, 106] on input "Excellent" at bounding box center [138, 102] width 4 height 7
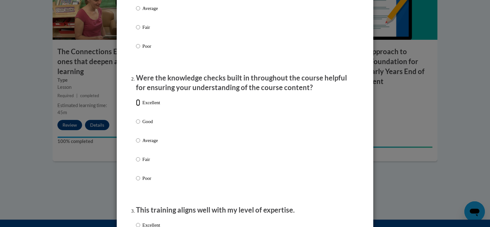
radio input "true"
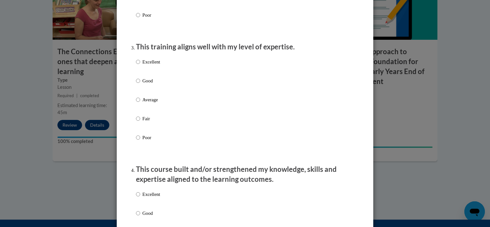
scroll to position [315, 0]
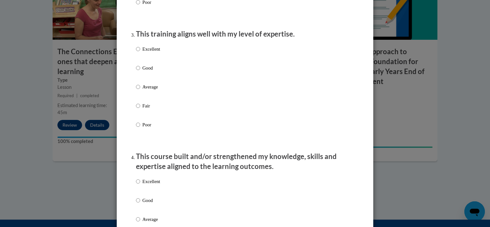
click at [144, 53] on p "Excellent" at bounding box center [151, 49] width 18 height 7
click at [140, 53] on input "Excellent" at bounding box center [138, 49] width 4 height 7
radio input "true"
click at [139, 188] on label "Excellent" at bounding box center [148, 186] width 24 height 17
click at [139, 185] on input "Excellent" at bounding box center [138, 181] width 4 height 7
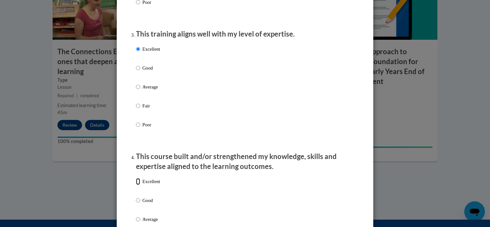
radio input "true"
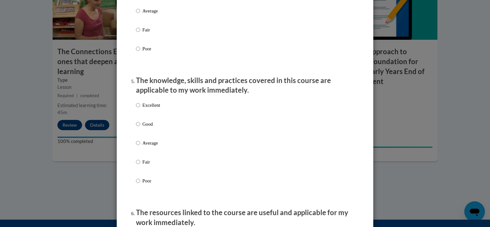
scroll to position [525, 0]
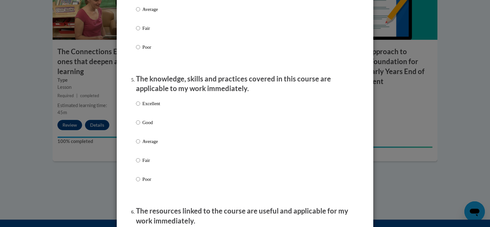
click at [156, 107] on p "Excellent" at bounding box center [151, 103] width 18 height 7
click at [140, 107] on input "Excellent" at bounding box center [138, 103] width 4 height 7
radio input "true"
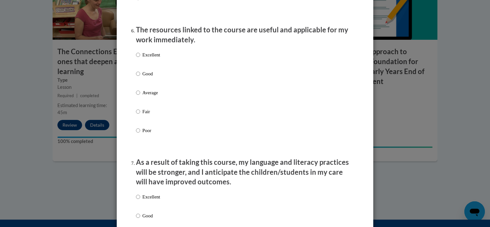
scroll to position [714, 0]
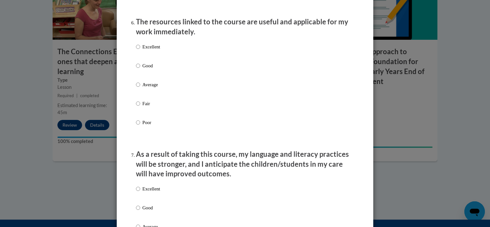
click at [153, 50] on p "Excellent" at bounding box center [151, 46] width 18 height 7
click at [140, 50] on input "Excellent" at bounding box center [138, 46] width 4 height 7
radio input "true"
click at [146, 192] on p "Excellent" at bounding box center [151, 188] width 18 height 7
click at [140, 192] on input "Excellent" at bounding box center [138, 188] width 4 height 7
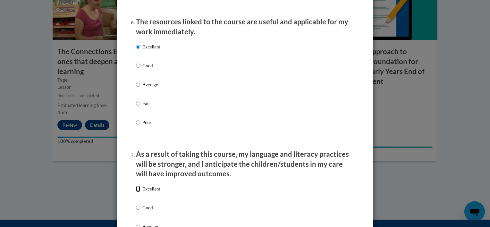
radio input "true"
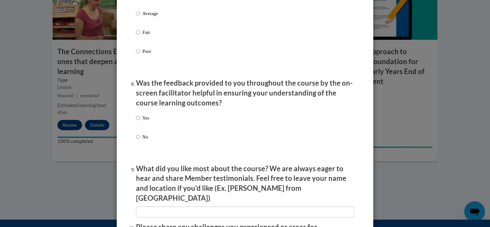
scroll to position [931, 0]
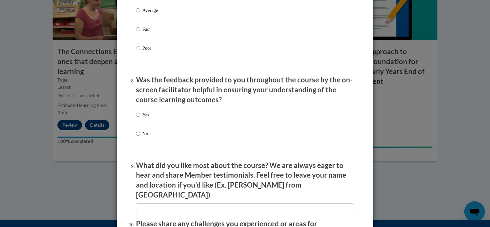
click at [144, 118] on p "Yes" at bounding box center [145, 114] width 7 height 7
click at [140, 118] on input "Yes" at bounding box center [138, 114] width 4 height 7
radio input "true"
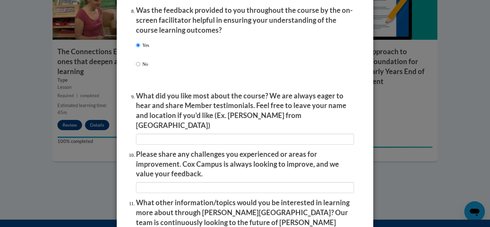
scroll to position [1008, 0]
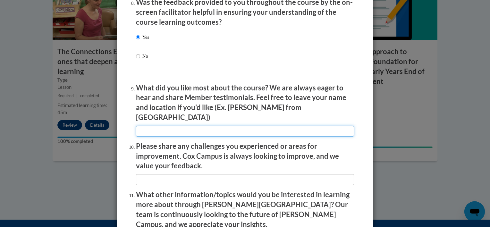
click at [303, 127] on input "textbox" at bounding box center [245, 131] width 218 height 11
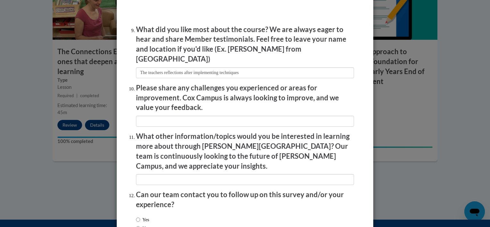
scroll to position [1054, 0]
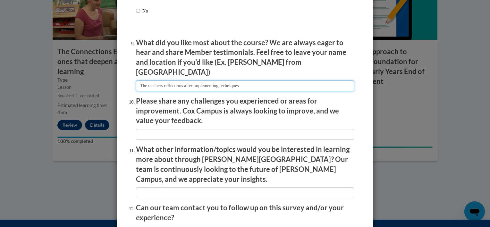
click at [289, 83] on input "textbox" at bounding box center [245, 86] width 218 height 11
type input "The teachers reflections after implementing techniques."
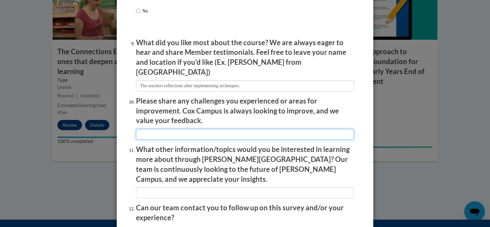
click at [194, 130] on input "textbox" at bounding box center [245, 134] width 218 height 11
type input "None"
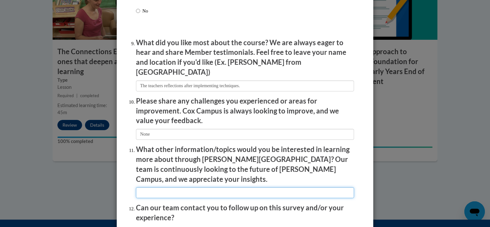
click at [183, 187] on input "textbox" at bounding box center [245, 192] width 218 height 11
type input "M"
type input "n"
type input "c"
type input "C"
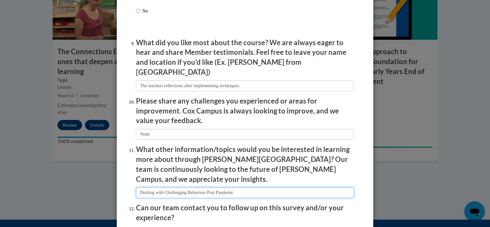
type input "Dealing with Challenging Behaviors Post Pandemic"
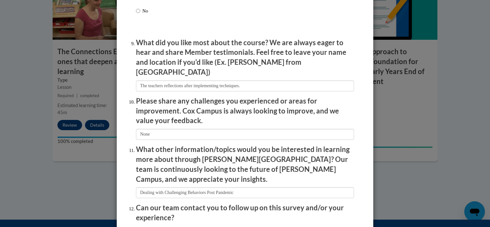
scroll to position [1109, 0]
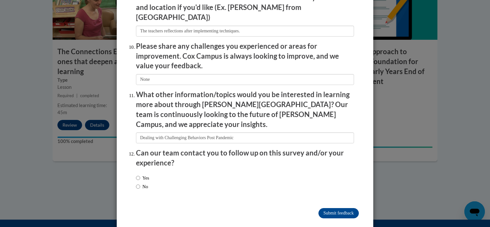
click at [147, 183] on label "No" at bounding box center [142, 186] width 12 height 7
click at [140, 183] on input "No" at bounding box center [138, 186] width 4 height 7
radio input "true"
click at [333, 208] on input "Submit feedback" at bounding box center [339, 213] width 40 height 10
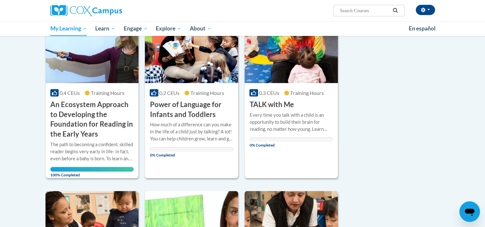
scroll to position [105, 0]
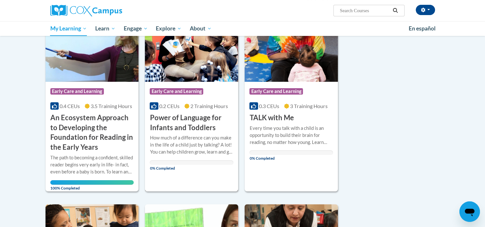
click at [197, 126] on h3 "Power of Language for Infants and Toddlers" at bounding box center [192, 123] width 84 height 20
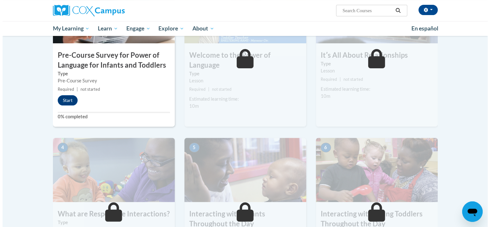
scroll to position [181, 0]
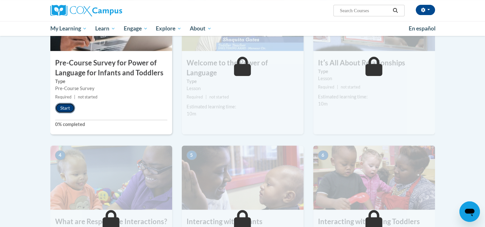
click at [69, 110] on button "Start" at bounding box center [65, 108] width 20 height 10
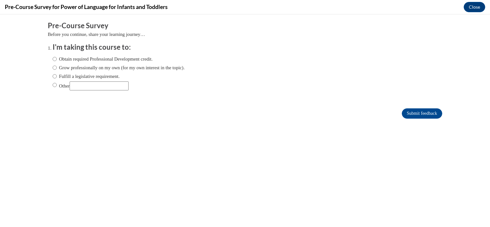
scroll to position [0, 0]
click at [73, 59] on label "Obtain required Professional Development credit." at bounding box center [103, 58] width 100 height 7
click at [57, 59] on input "Obtain required Professional Development credit." at bounding box center [55, 58] width 4 height 7
radio input "true"
click at [410, 113] on input "Submit feedback" at bounding box center [422, 113] width 40 height 10
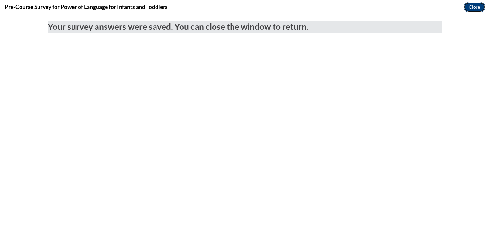
drag, startPoint x: 478, startPoint y: 6, endPoint x: 466, endPoint y: 19, distance: 18.4
click at [478, 6] on button "Close" at bounding box center [474, 7] width 21 height 10
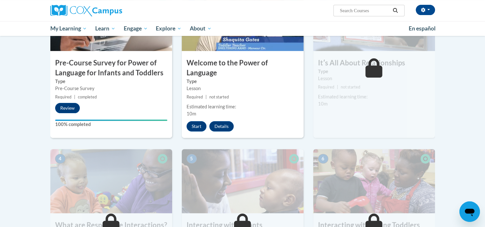
click at [197, 123] on div "2 Welcome to the Power of Language Type Lesson Required | not started Estimated…" at bounding box center [243, 62] width 122 height 151
click at [198, 121] on button "Start" at bounding box center [197, 126] width 20 height 10
